Goal: Information Seeking & Learning: Learn about a topic

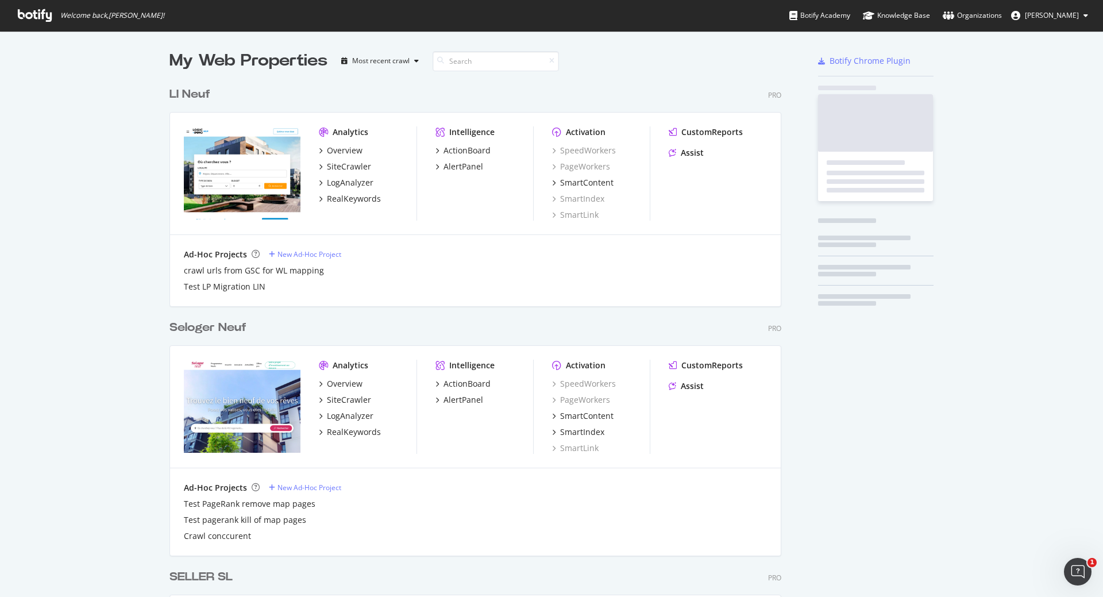
scroll to position [3246, 612]
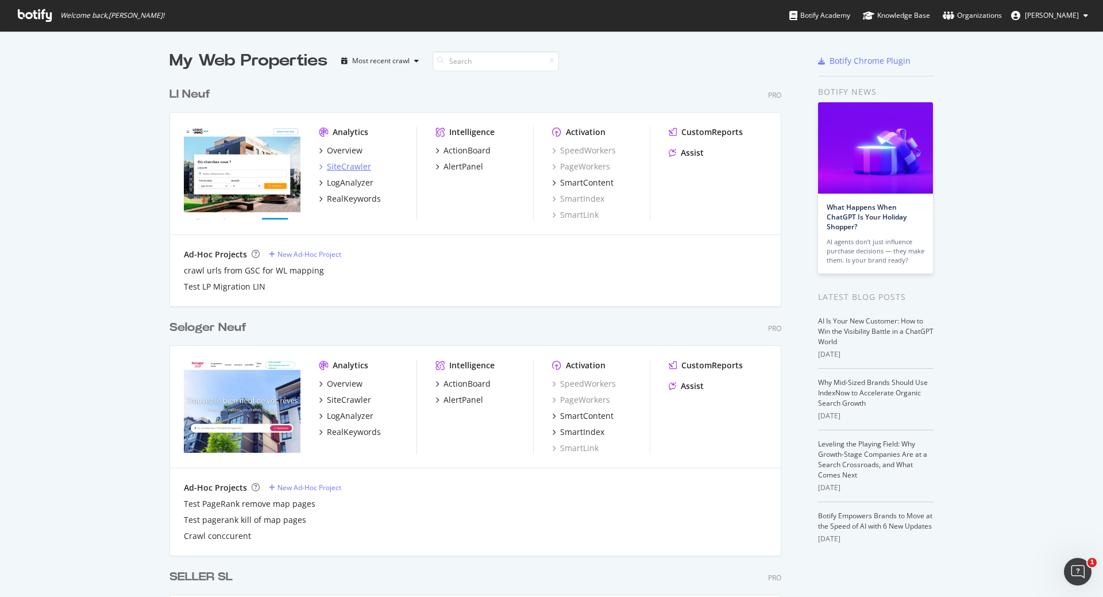
click at [339, 163] on div "SiteCrawler" at bounding box center [349, 166] width 44 height 11
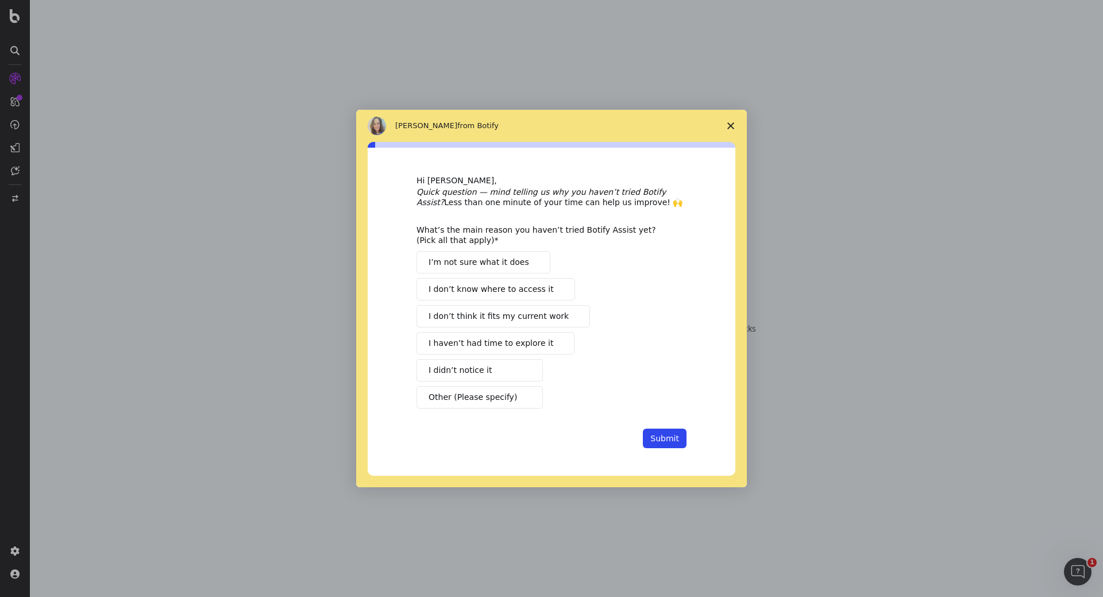
click at [729, 122] on icon "Close survey" at bounding box center [730, 125] width 7 height 7
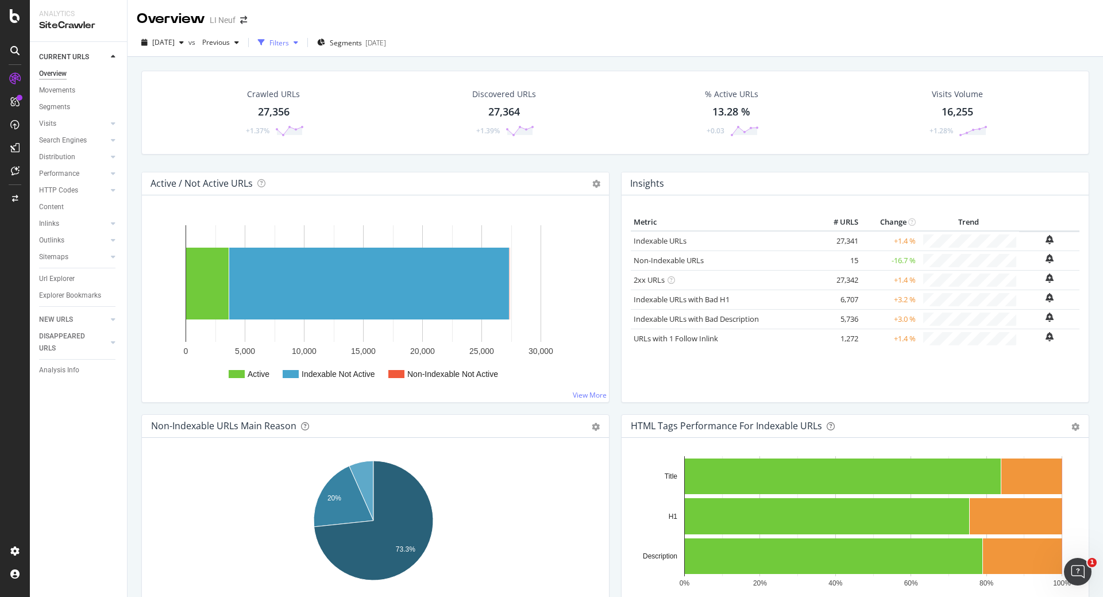
click at [298, 44] on icon "button" at bounding box center [296, 42] width 5 height 7
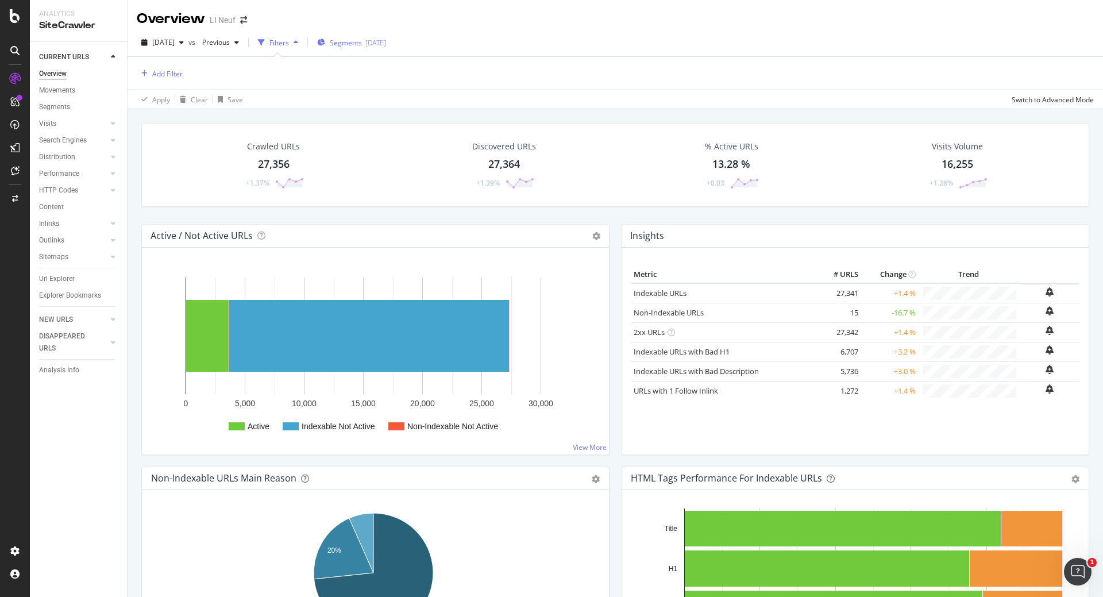
click at [362, 42] on span "Segments" at bounding box center [346, 43] width 32 height 10
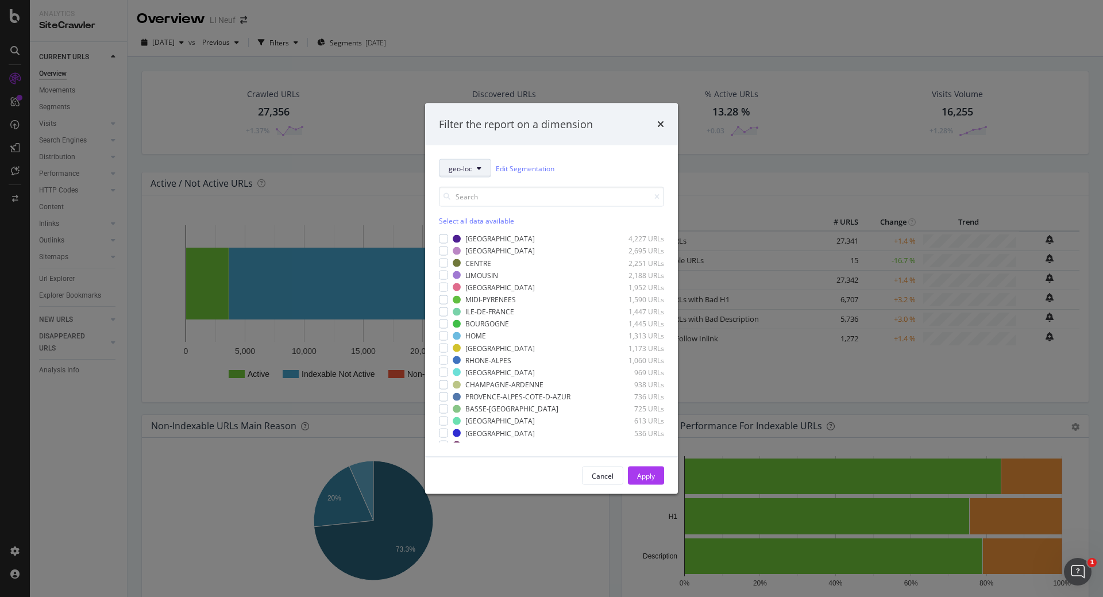
click at [464, 166] on span "geo-loc" at bounding box center [461, 168] width 24 height 10
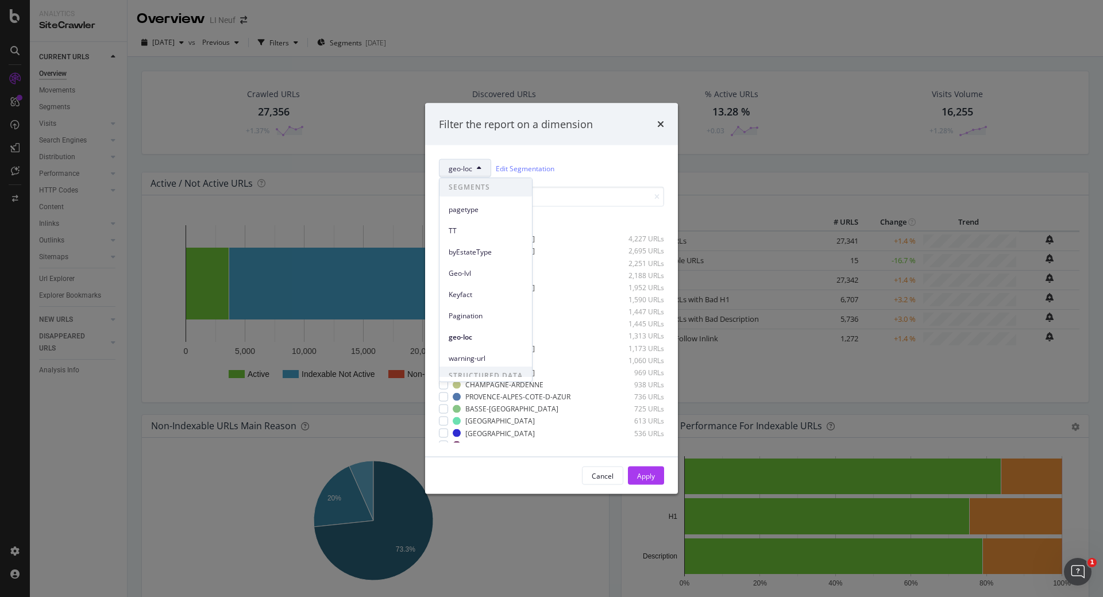
click at [465, 210] on span "pagetype" at bounding box center [486, 210] width 74 height 10
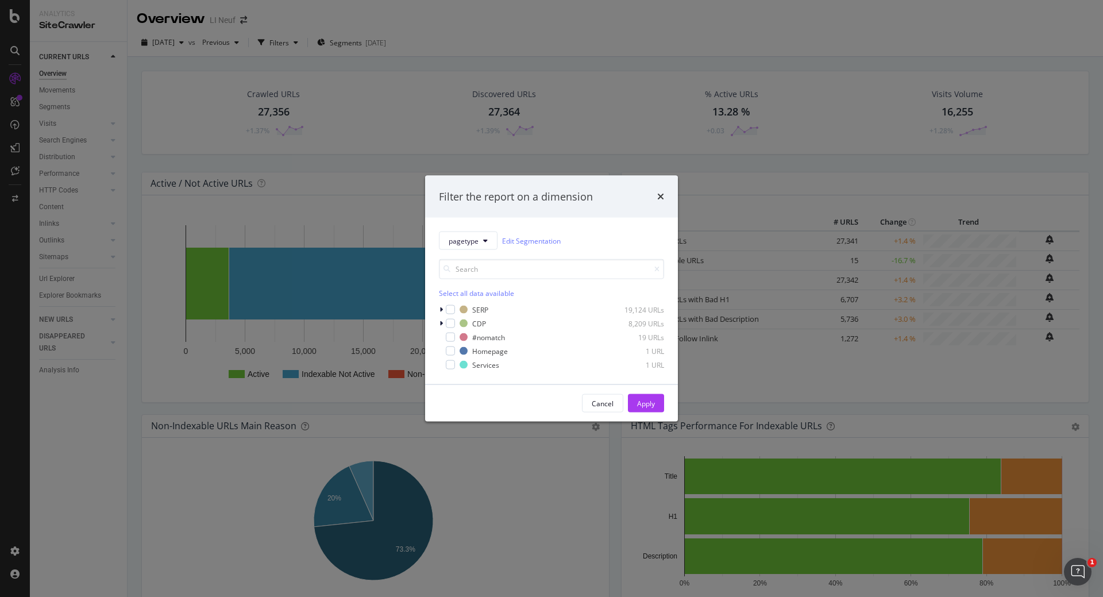
drag, startPoint x: 662, startPoint y: 198, endPoint x: 633, endPoint y: 193, distance: 29.7
click at [662, 198] on icon "times" at bounding box center [660, 196] width 7 height 9
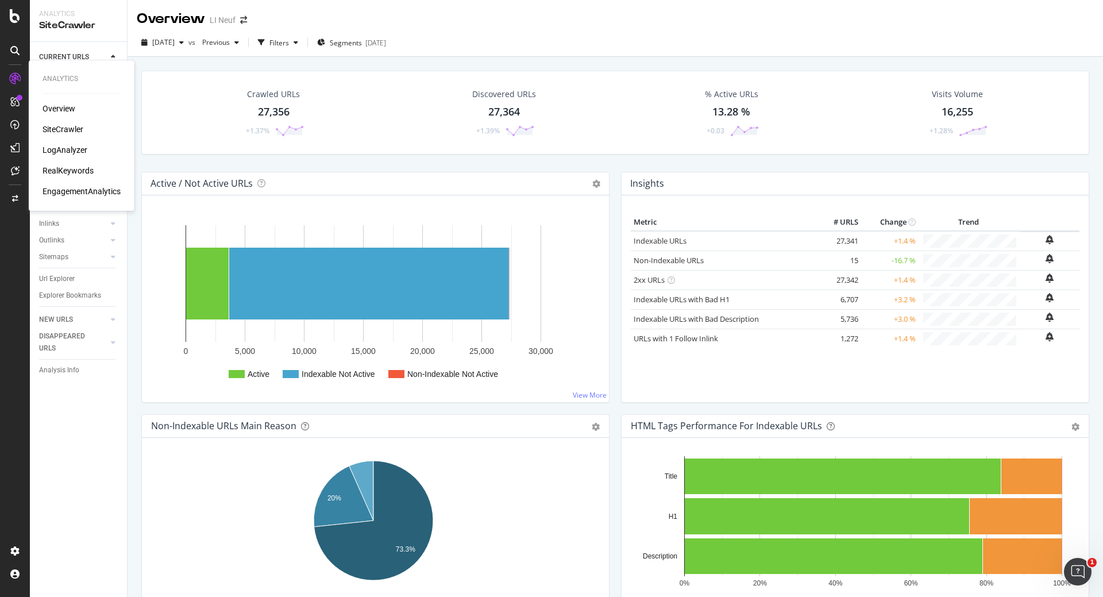
click at [55, 149] on div "LogAnalyzer" at bounding box center [65, 149] width 45 height 11
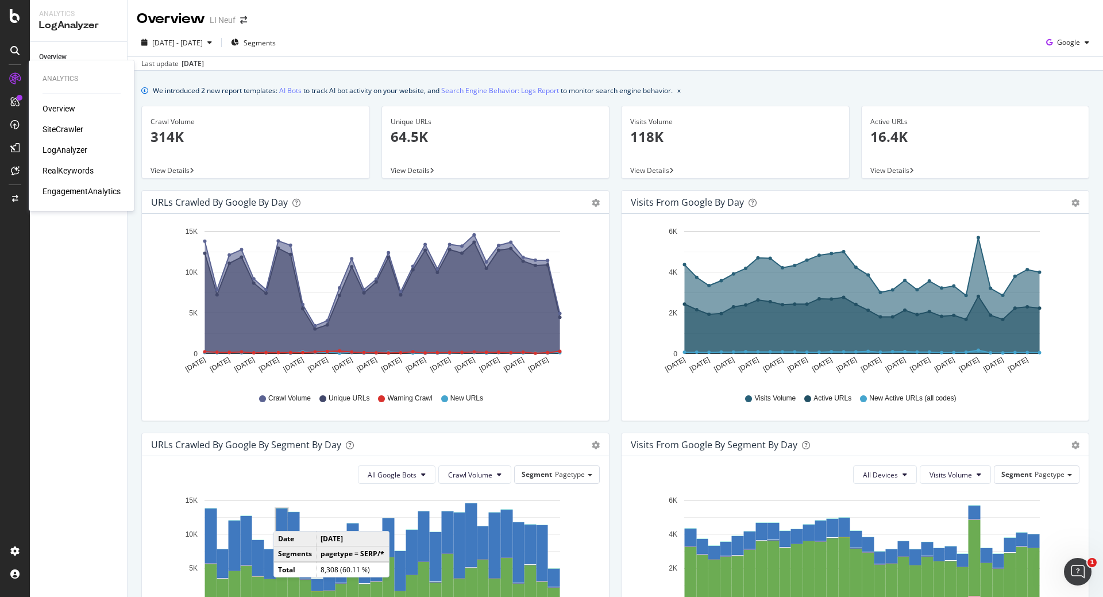
click at [64, 107] on div "Overview" at bounding box center [59, 108] width 33 height 11
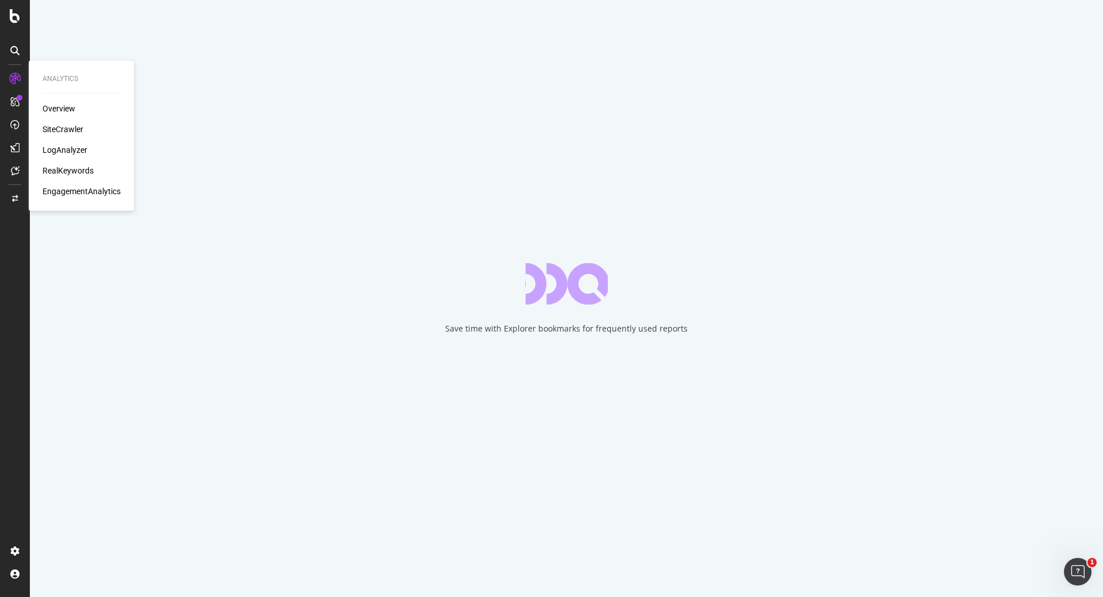
click at [53, 130] on div "SiteCrawler" at bounding box center [63, 129] width 41 height 11
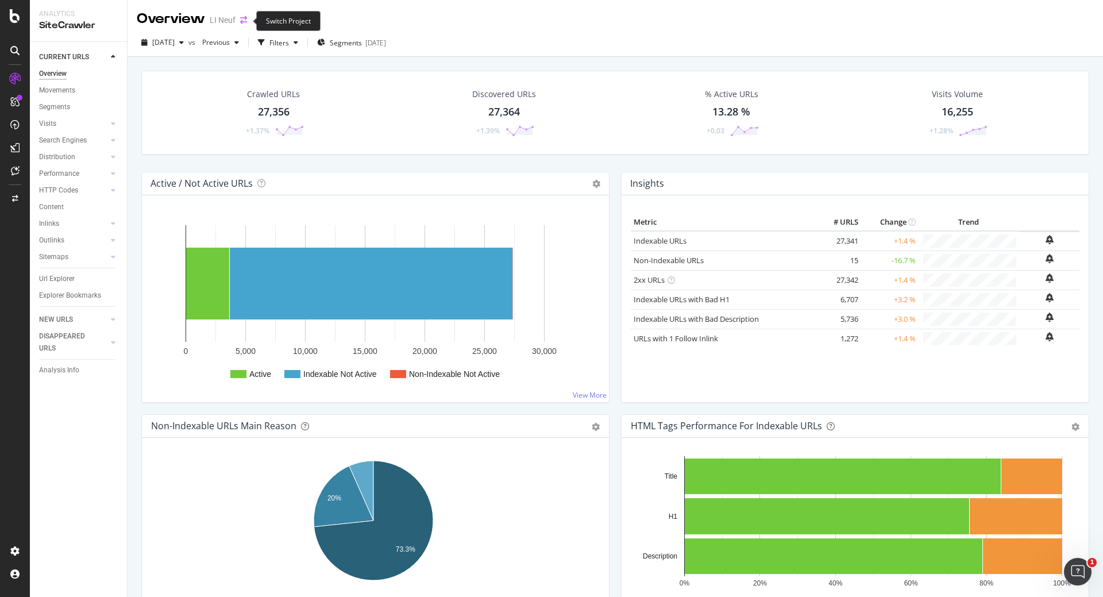
click at [245, 19] on icon "arrow-right-arrow-left" at bounding box center [243, 20] width 7 height 8
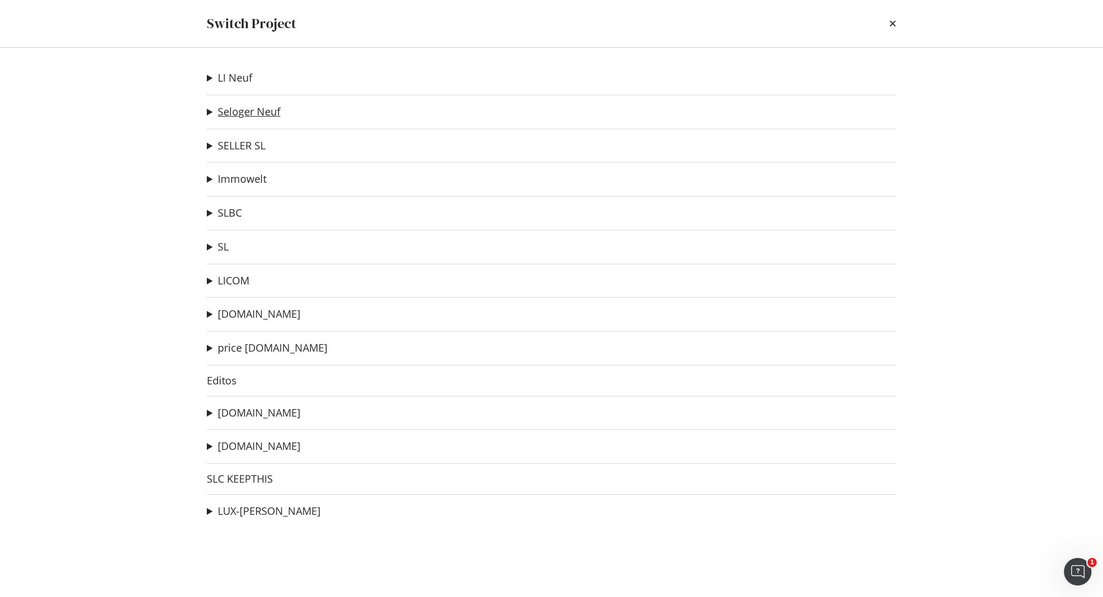
click at [256, 113] on link "Seloger Neuf" at bounding box center [249, 112] width 63 height 12
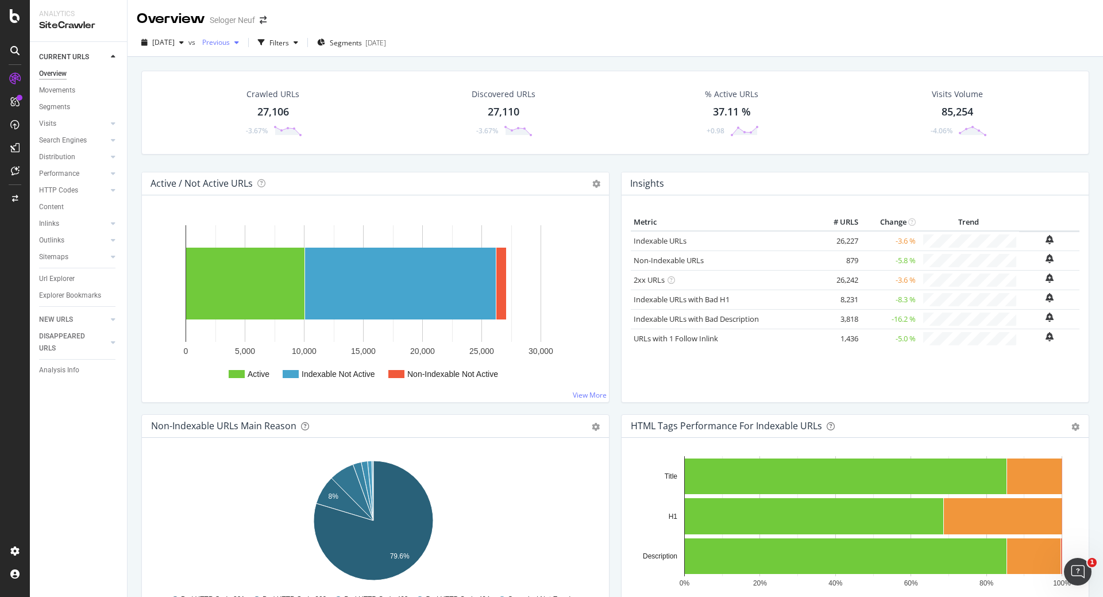
click at [230, 40] on span "Previous" at bounding box center [214, 42] width 32 height 10
click at [262, 126] on div "[DATE]" at bounding box center [277, 126] width 106 height 10
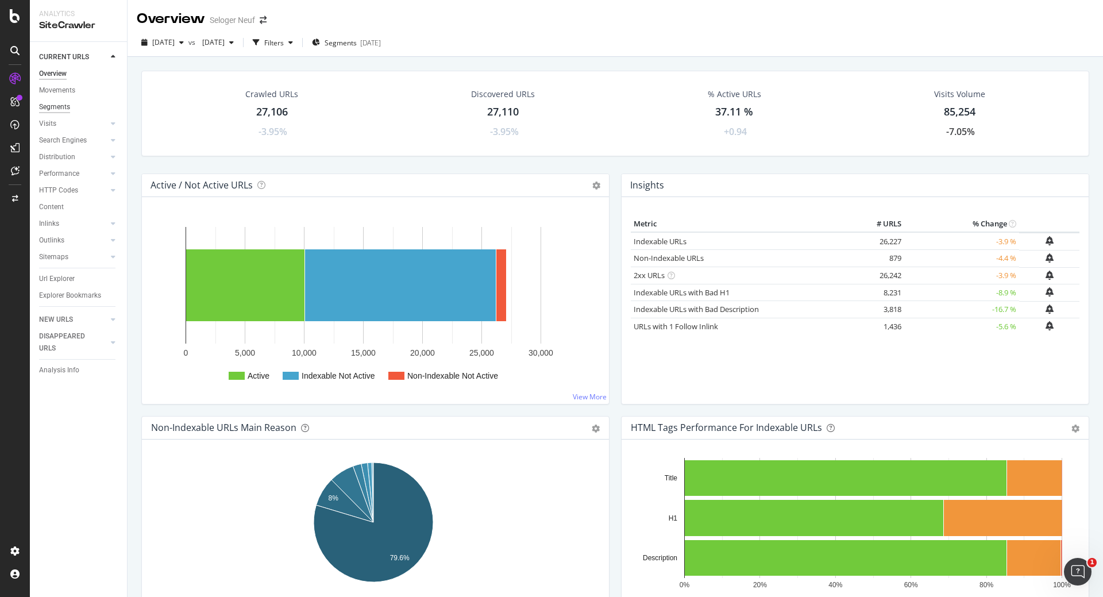
click at [60, 106] on div "Segments" at bounding box center [54, 107] width 31 height 12
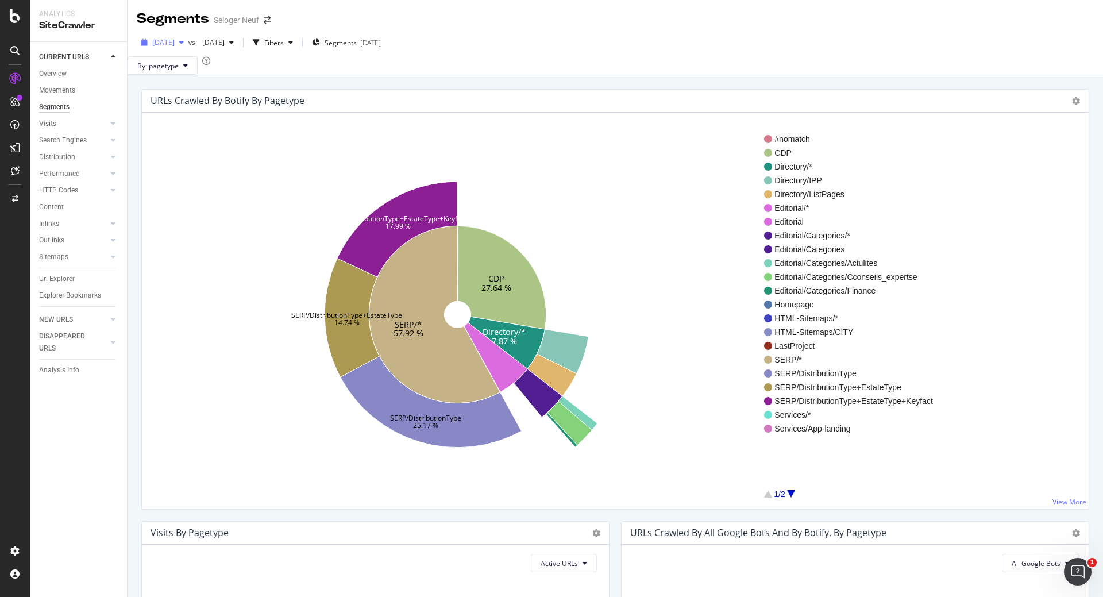
click at [175, 40] on span "[DATE]" at bounding box center [163, 42] width 22 height 10
click at [190, 104] on div "[DATE]" at bounding box center [206, 105] width 106 height 10
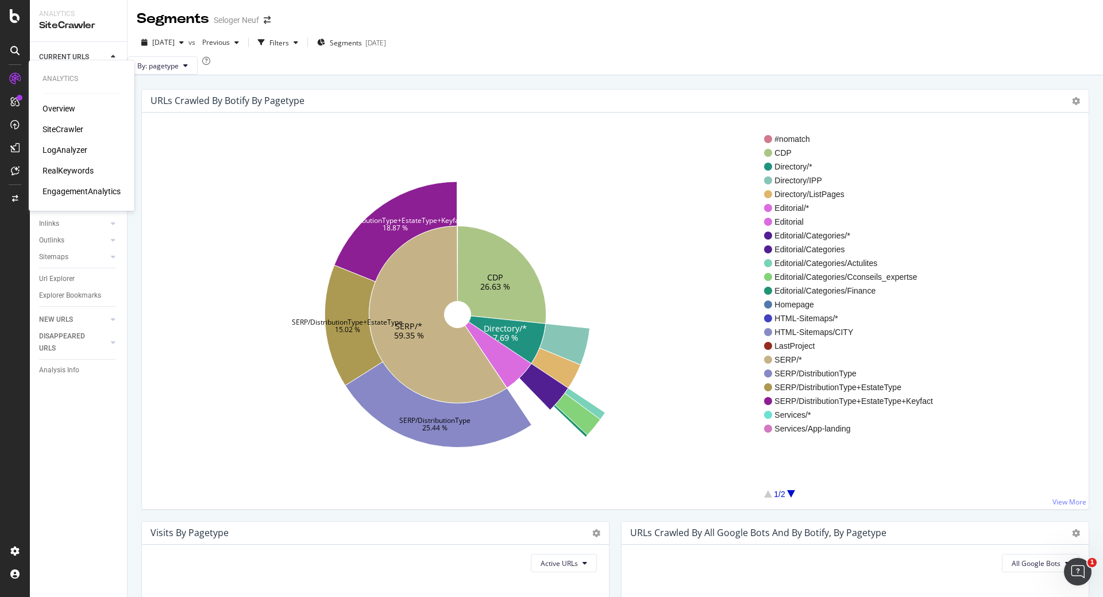
click at [66, 147] on div "LogAnalyzer" at bounding box center [65, 149] width 45 height 11
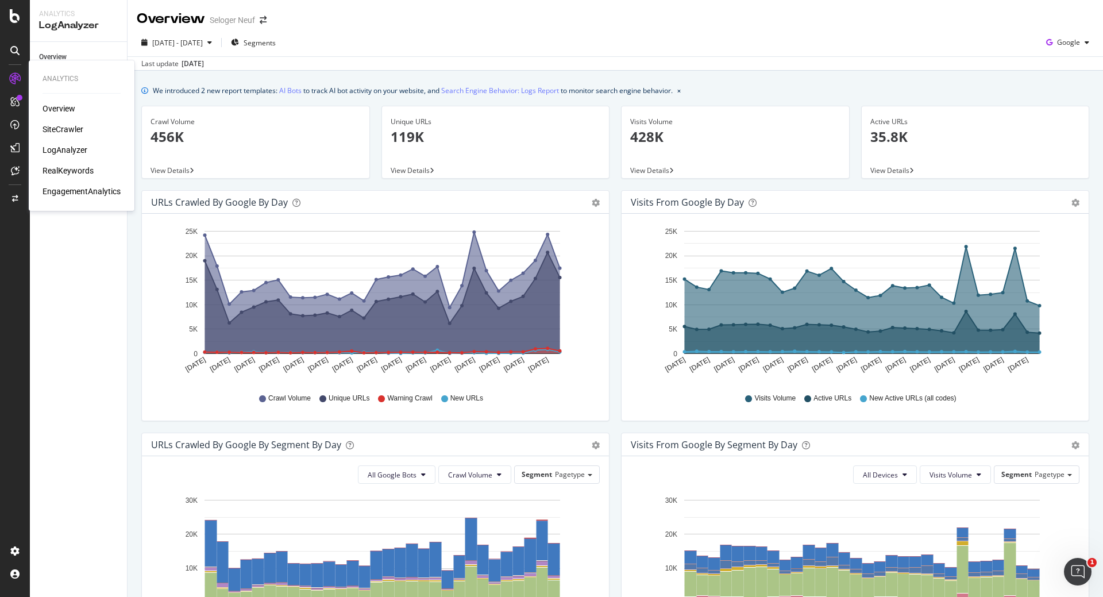
click at [52, 133] on div "SiteCrawler" at bounding box center [63, 129] width 41 height 11
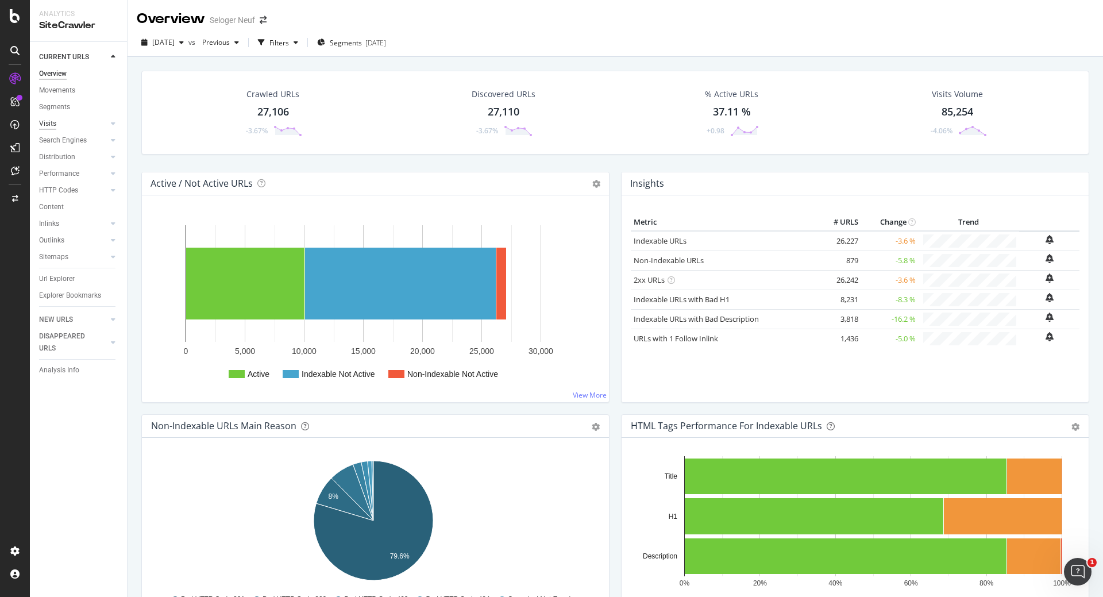
click at [50, 124] on div "Visits" at bounding box center [47, 124] width 17 height 12
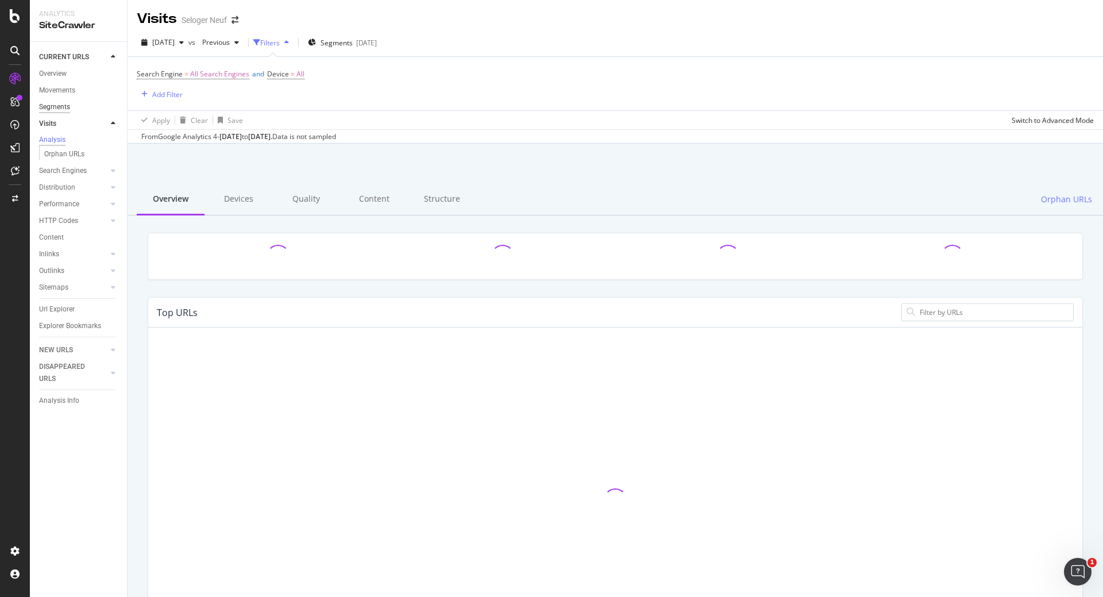
click at [60, 107] on div "Segments" at bounding box center [54, 107] width 31 height 12
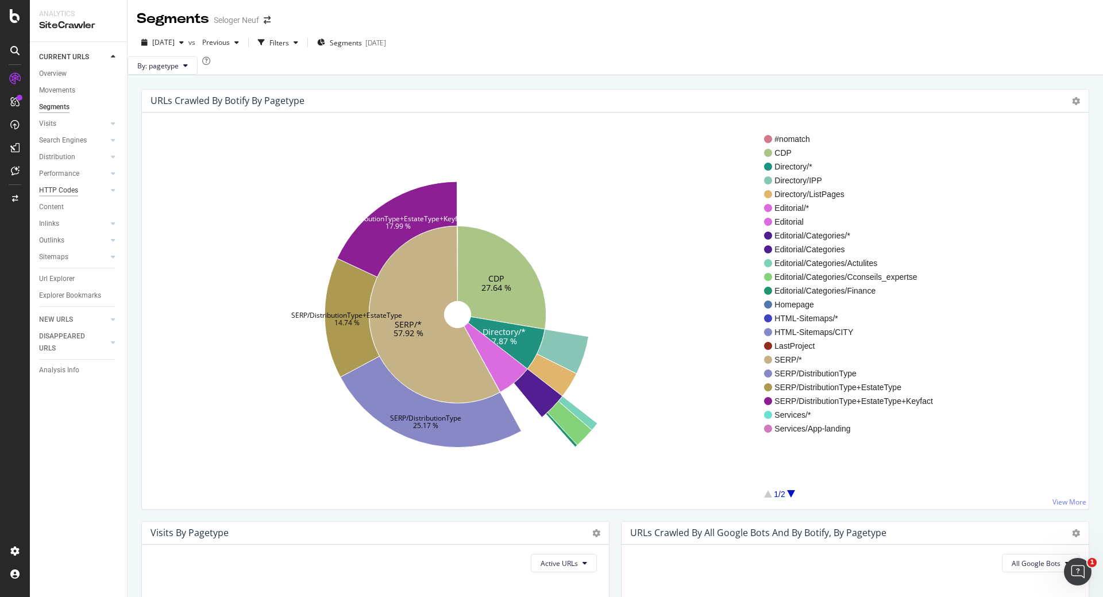
click at [68, 191] on div "HTTP Codes" at bounding box center [58, 190] width 39 height 12
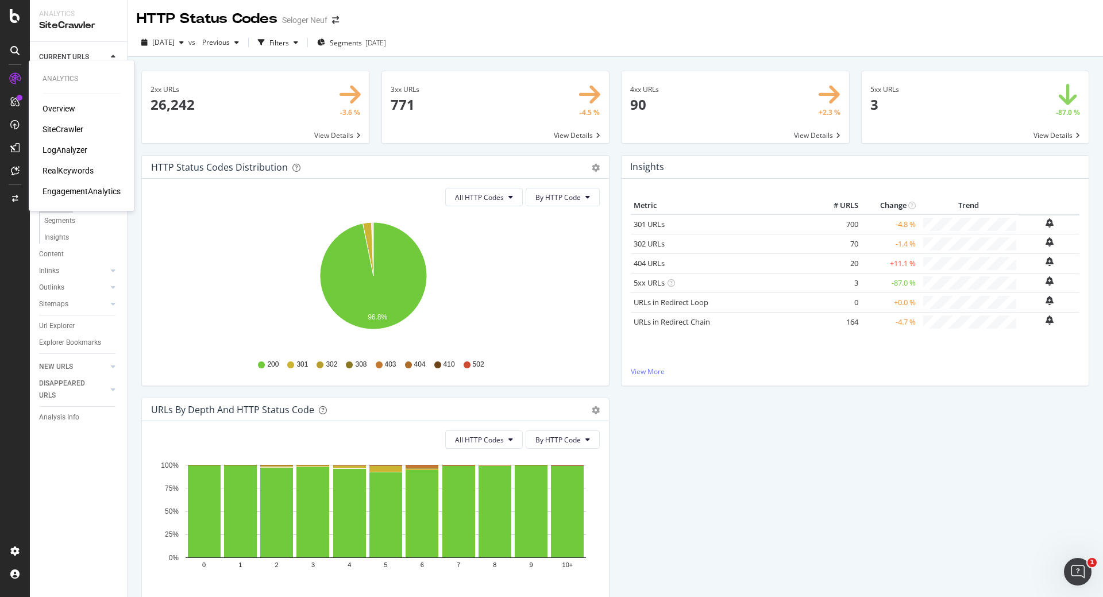
click at [63, 149] on div "LogAnalyzer" at bounding box center [65, 149] width 45 height 11
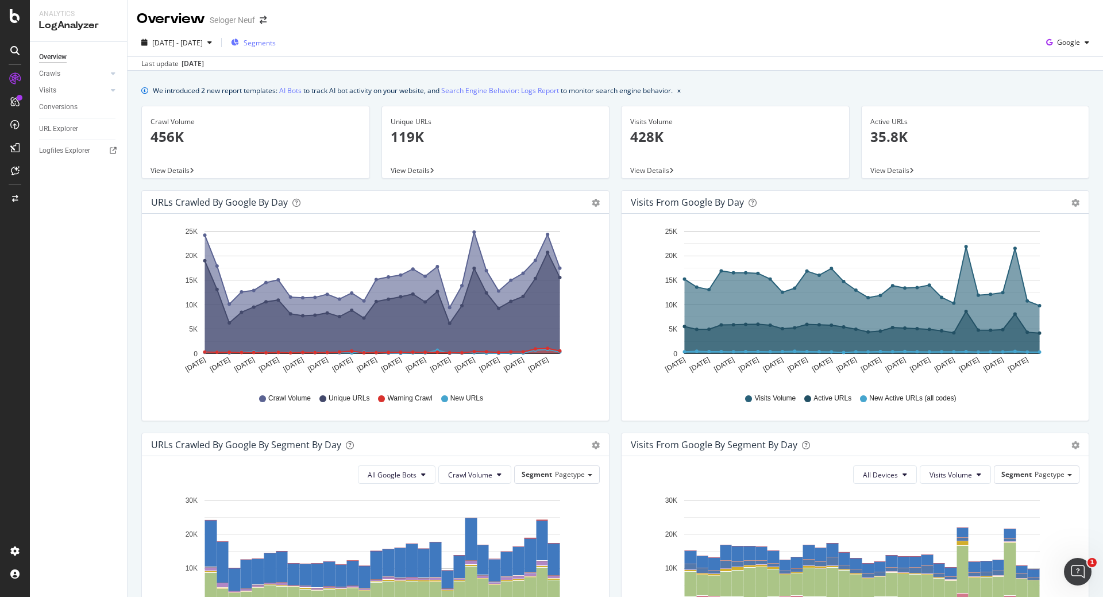
click at [275, 48] on div "Segments" at bounding box center [253, 42] width 45 height 17
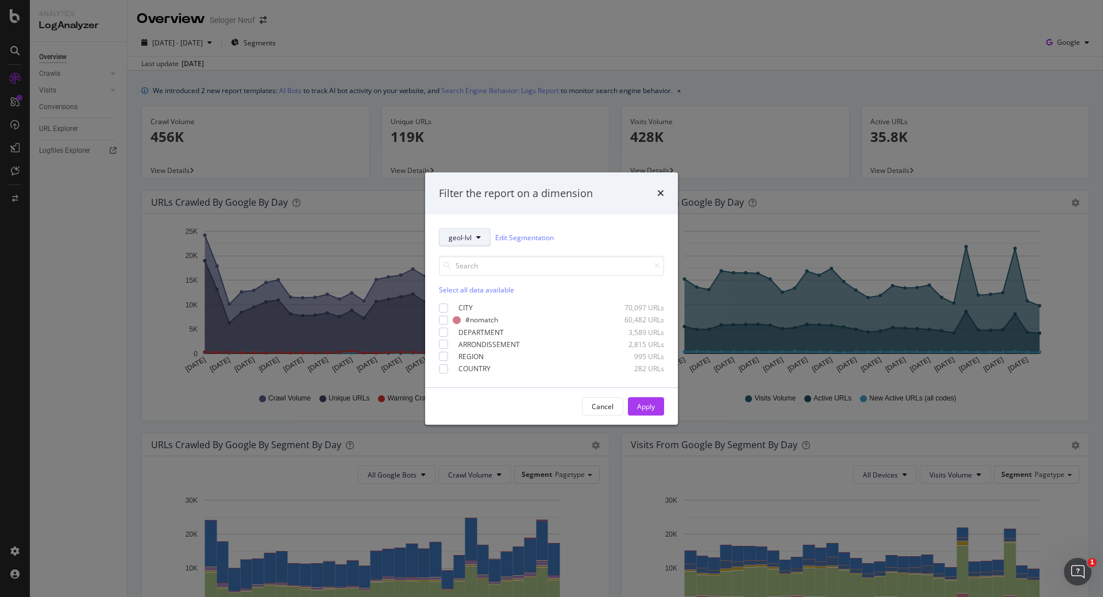
click at [472, 241] on button "geol-lvl" at bounding box center [465, 237] width 52 height 18
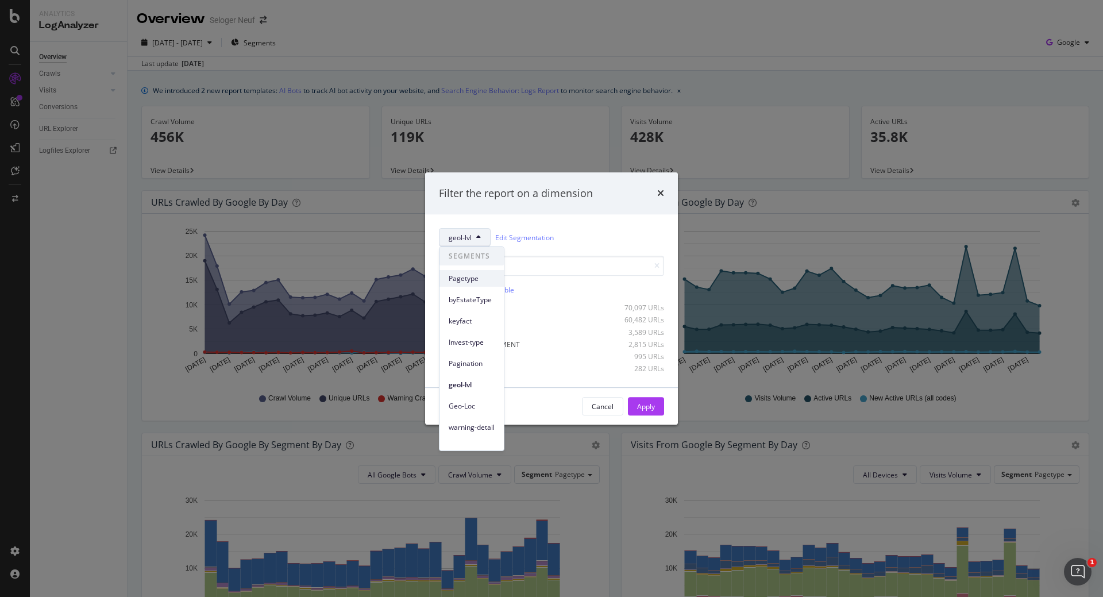
click at [466, 278] on span "Pagetype" at bounding box center [472, 278] width 46 height 10
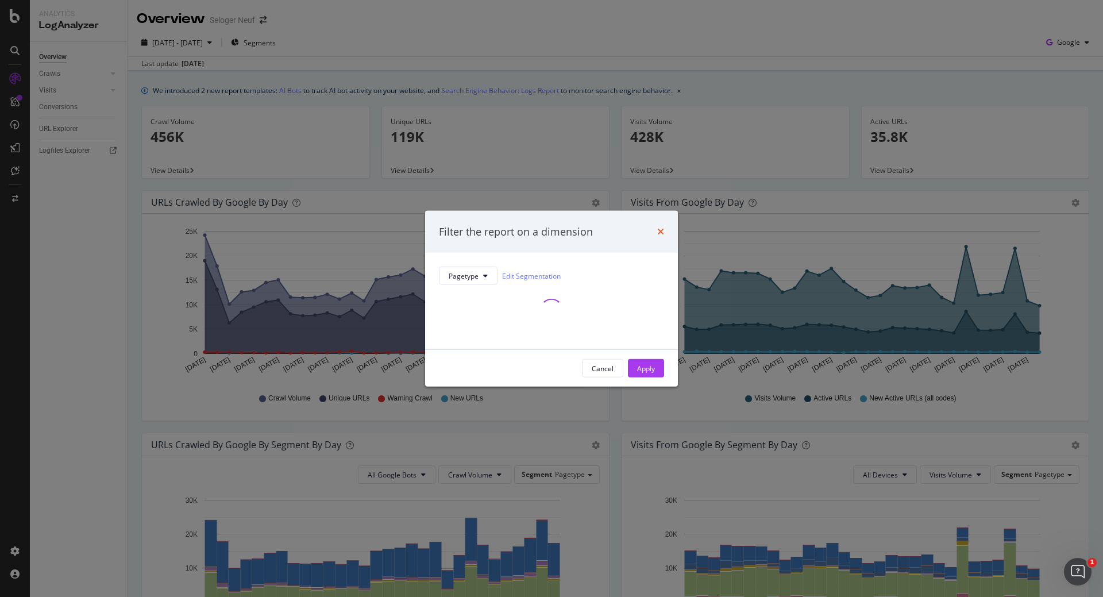
click at [661, 229] on icon "times" at bounding box center [660, 231] width 7 height 9
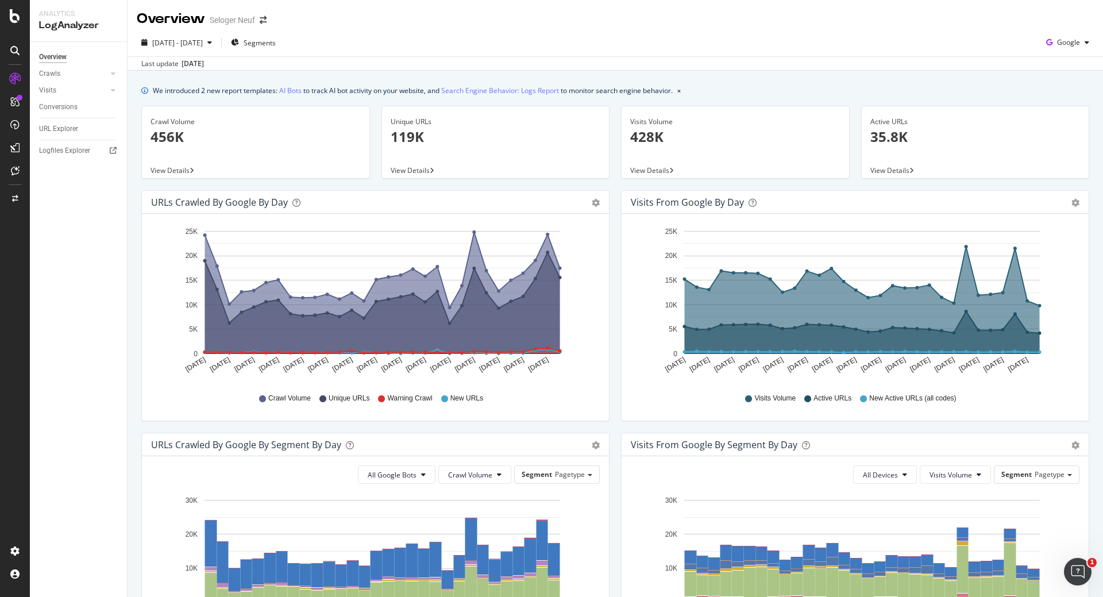
click at [391, 41] on div "[DATE] - [DATE] Segments Google" at bounding box center [616, 44] width 976 height 23
click at [534, 259] on circle "A chart." at bounding box center [535, 261] width 4 height 4
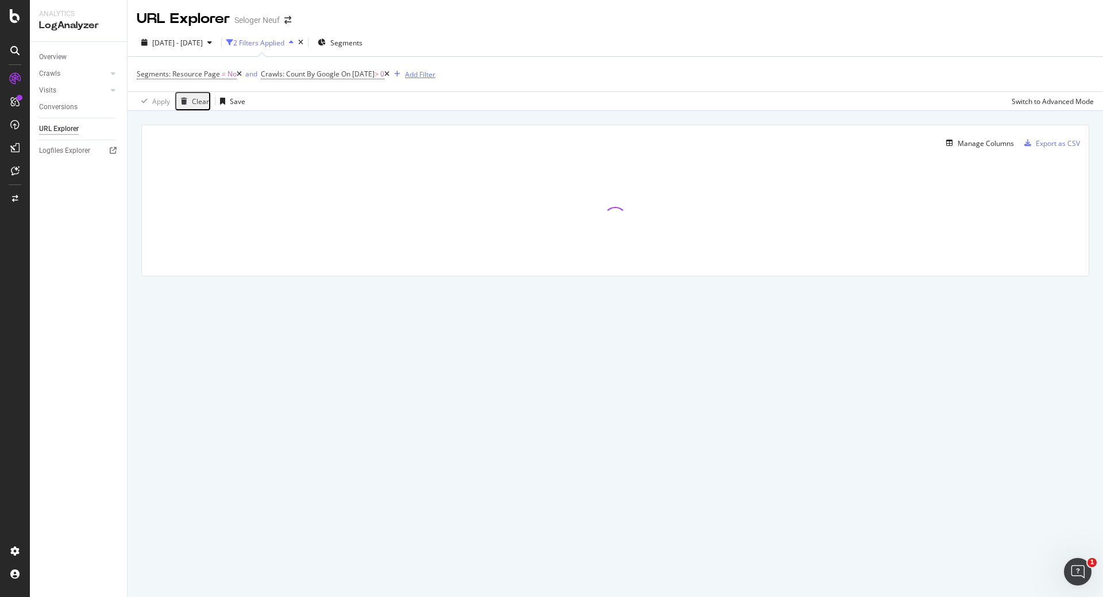
click at [436, 71] on div "Add Filter" at bounding box center [420, 75] width 30 height 10
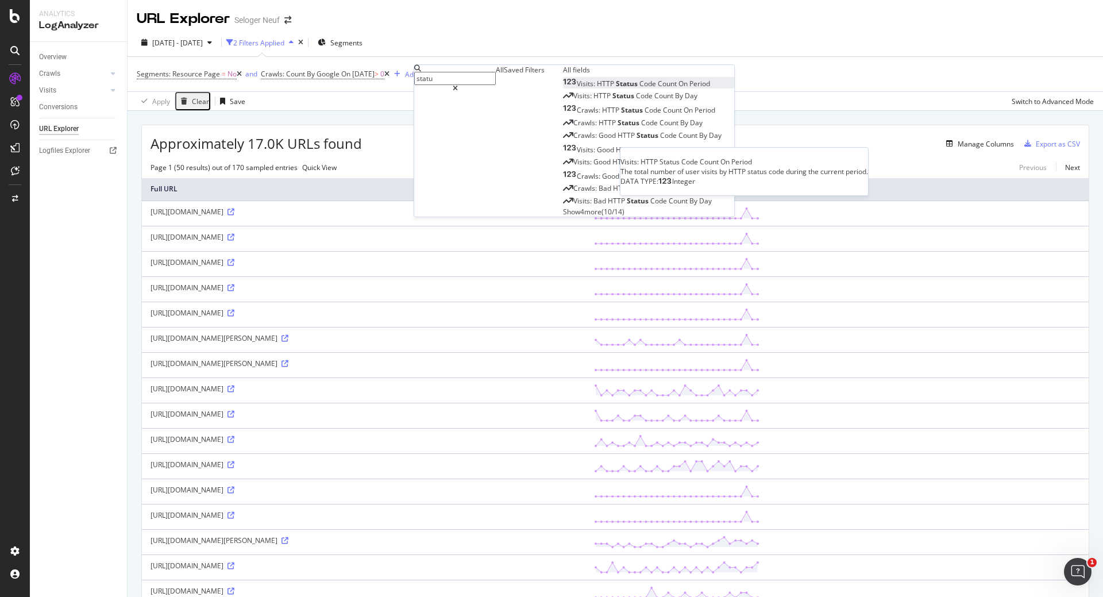
type input "statu"
click at [679, 88] on span "On" at bounding box center [684, 84] width 11 height 10
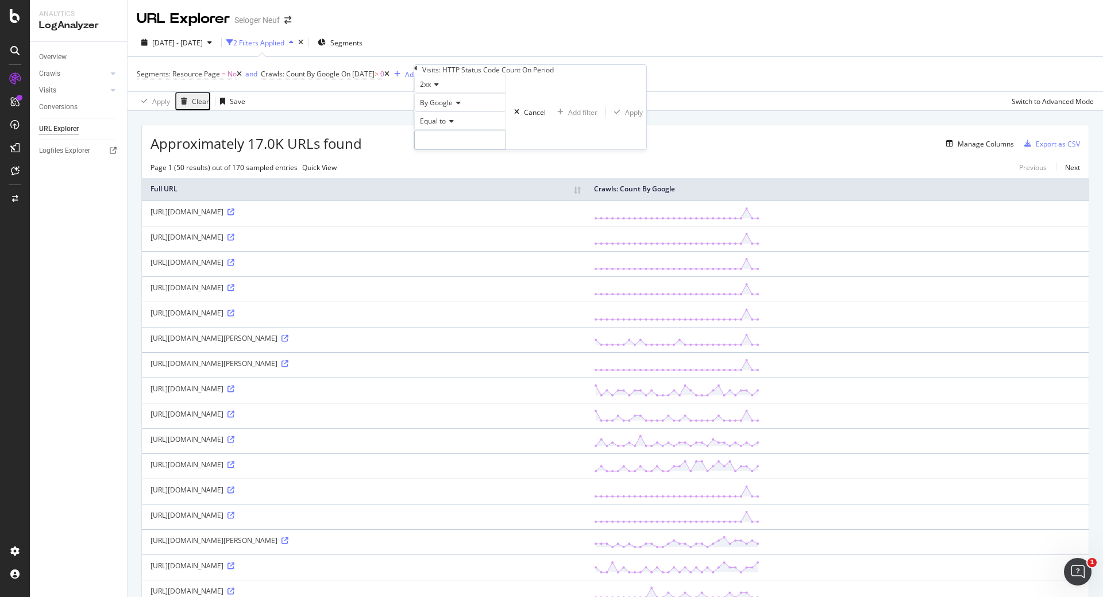
click at [468, 149] on input "number" at bounding box center [460, 140] width 92 height 20
type input "404"
click at [625, 117] on div "Apply" at bounding box center [634, 112] width 18 height 10
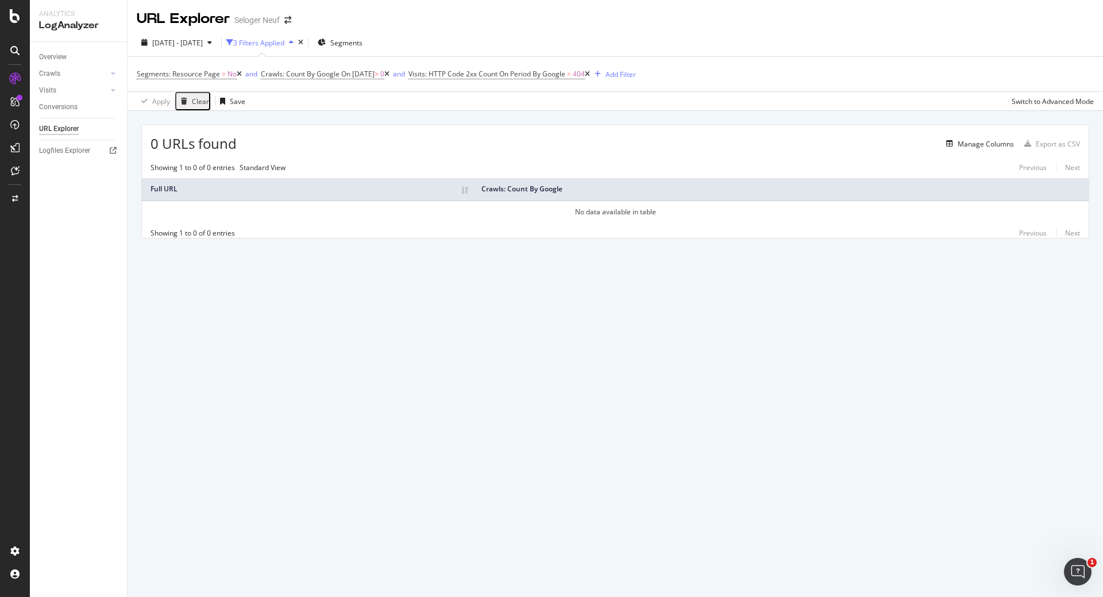
click at [590, 75] on icon at bounding box center [587, 74] width 5 height 7
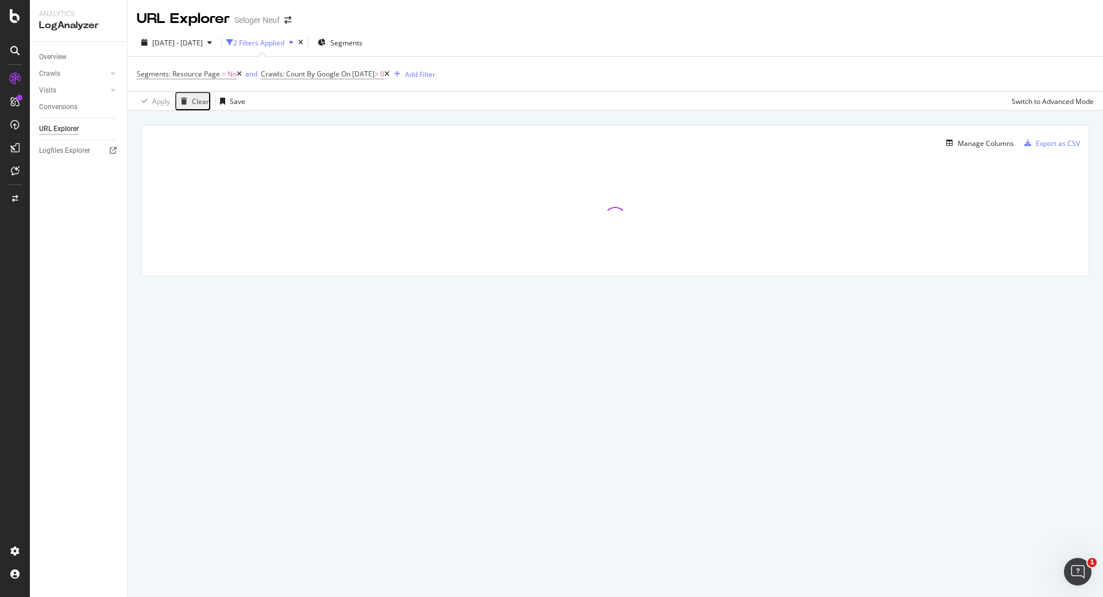
click at [390, 72] on icon at bounding box center [386, 74] width 5 height 7
click at [241, 74] on icon at bounding box center [239, 74] width 5 height 7
click at [18, 72] on div at bounding box center [15, 79] width 18 height 18
